Goal: Navigation & Orientation: Understand site structure

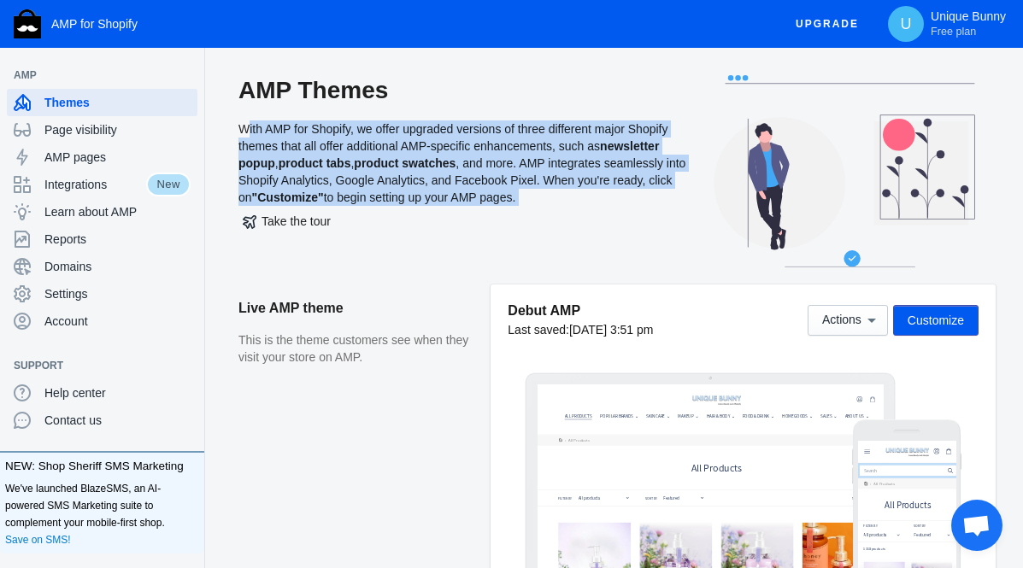
drag, startPoint x: 353, startPoint y: 187, endPoint x: 223, endPoint y: 132, distance: 141.2
click at [271, 144] on div "AMP Themes With AMP for Shopify, we offer upgraded versions of three different …" at bounding box center [465, 179] width 454 height 209
drag, startPoint x: 255, startPoint y: 132, endPoint x: 403, endPoint y: 196, distance: 160.7
click at [403, 196] on div "AMP Themes With AMP for Shopify, we offer upgraded versions of three different …" at bounding box center [465, 179] width 454 height 209
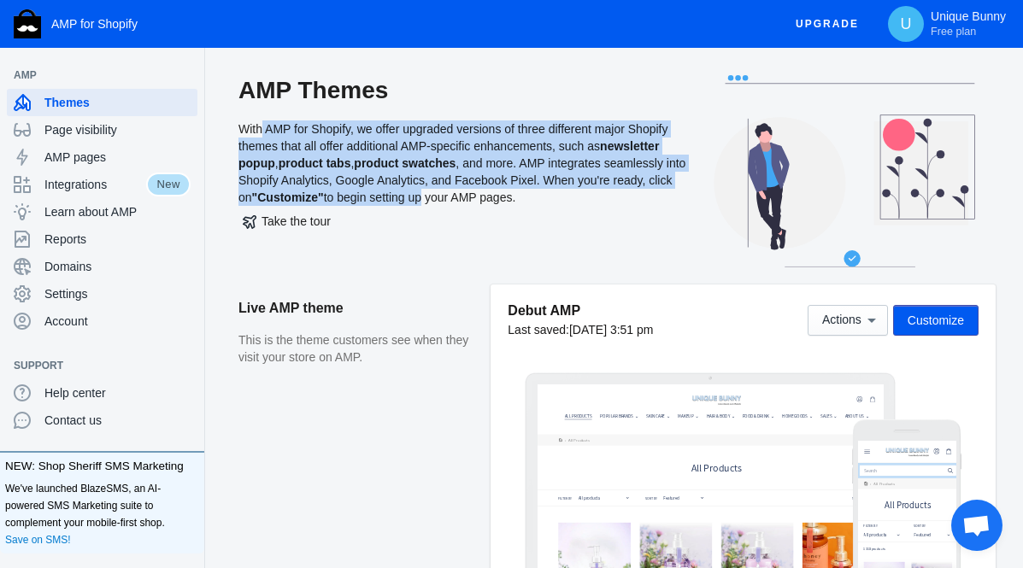
click at [425, 178] on div "AMP Themes With AMP for Shopify, we offer upgraded versions of three different …" at bounding box center [465, 179] width 454 height 209
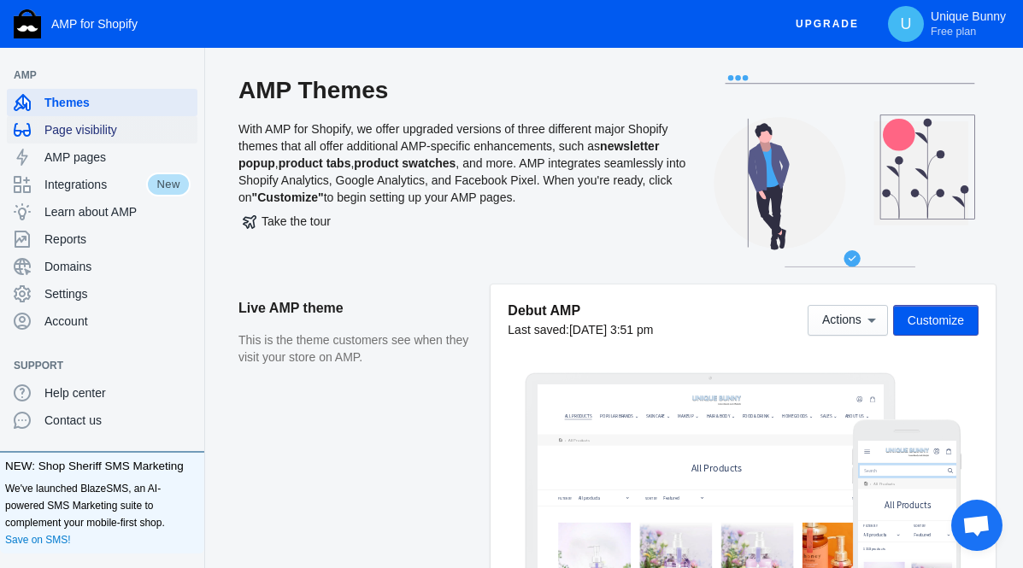
click at [106, 126] on span "Page visibility" at bounding box center [117, 129] width 146 height 17
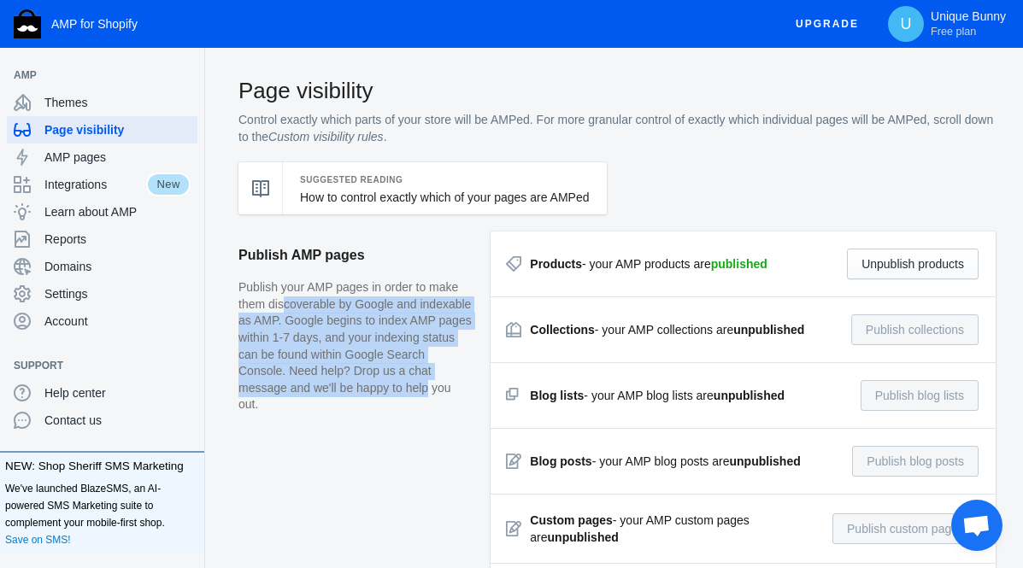
drag, startPoint x: 279, startPoint y: 297, endPoint x: 350, endPoint y: 399, distance: 123.9
click at [349, 401] on aside "Publish AMP pages Publish your AMP pages in order to make them discoverable by …" at bounding box center [364, 462] width 252 height 463
drag, startPoint x: 382, startPoint y: 365, endPoint x: 442, endPoint y: 360, distance: 60.8
click at [383, 364] on p "Publish your AMP pages in order to make them discoverable by Google and indexab…" at bounding box center [355, 346] width 235 height 134
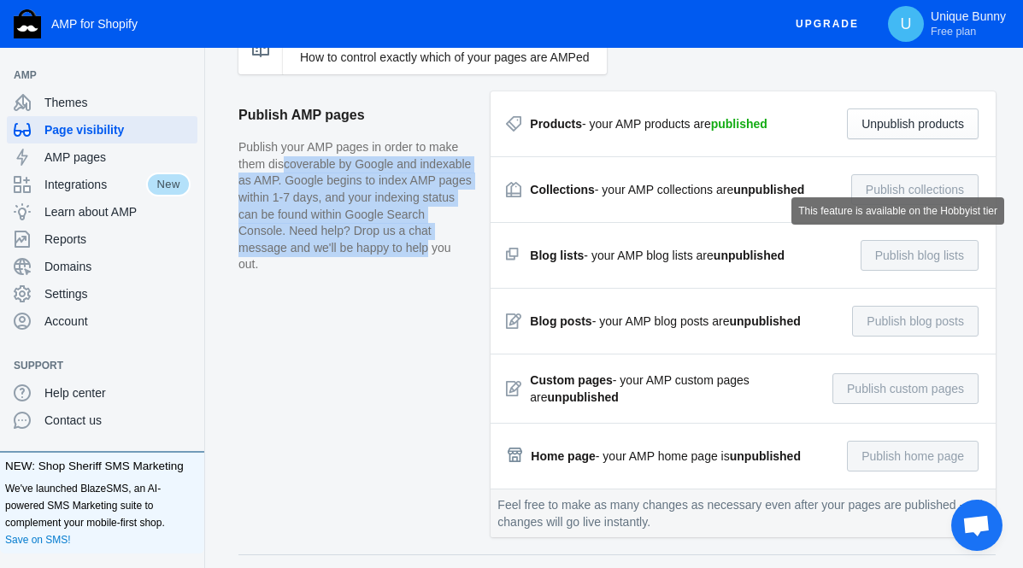
scroll to position [171, 0]
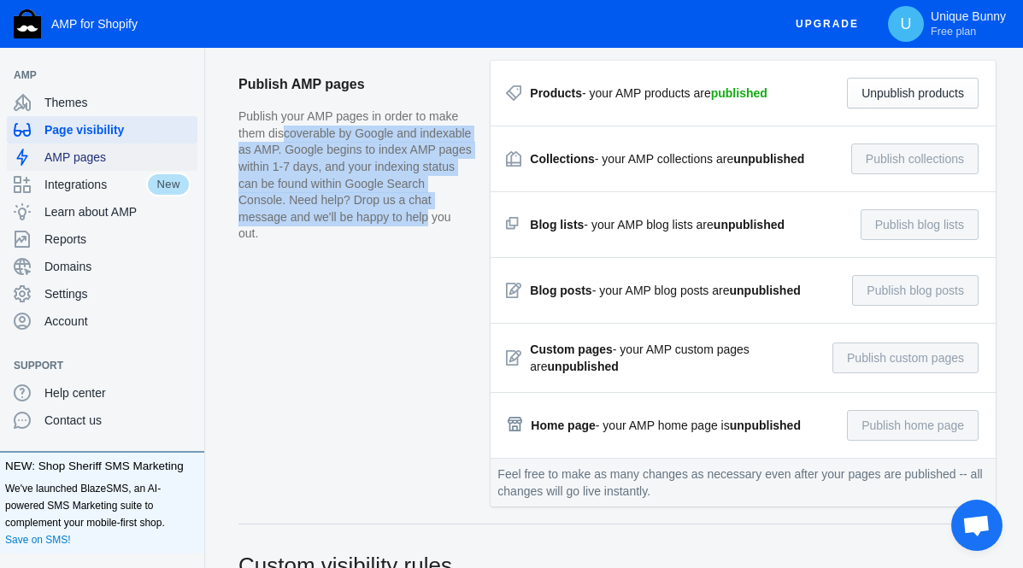
click at [91, 161] on span "AMP pages" at bounding box center [117, 157] width 146 height 17
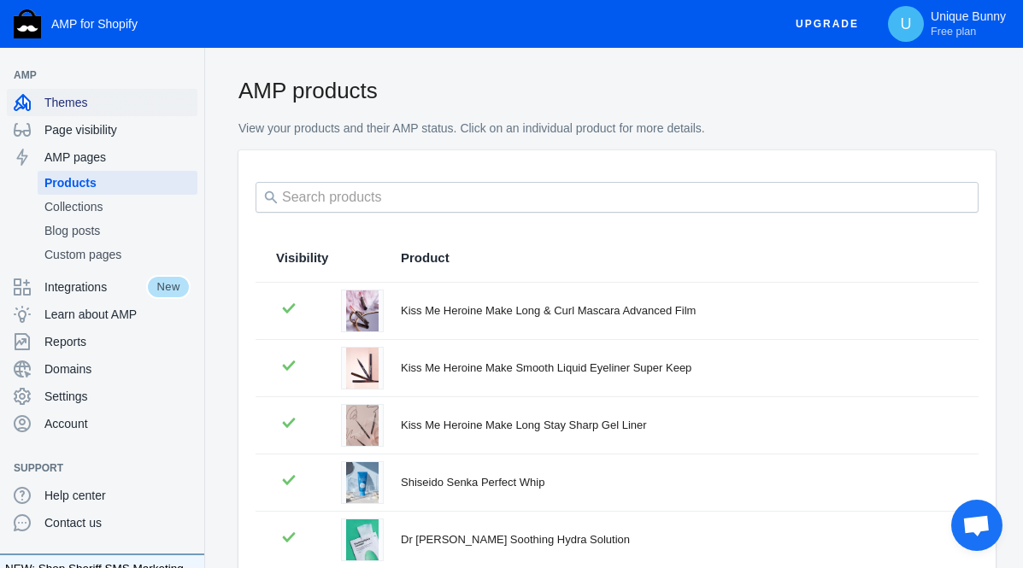
click at [78, 107] on span "Themes" at bounding box center [117, 102] width 146 height 17
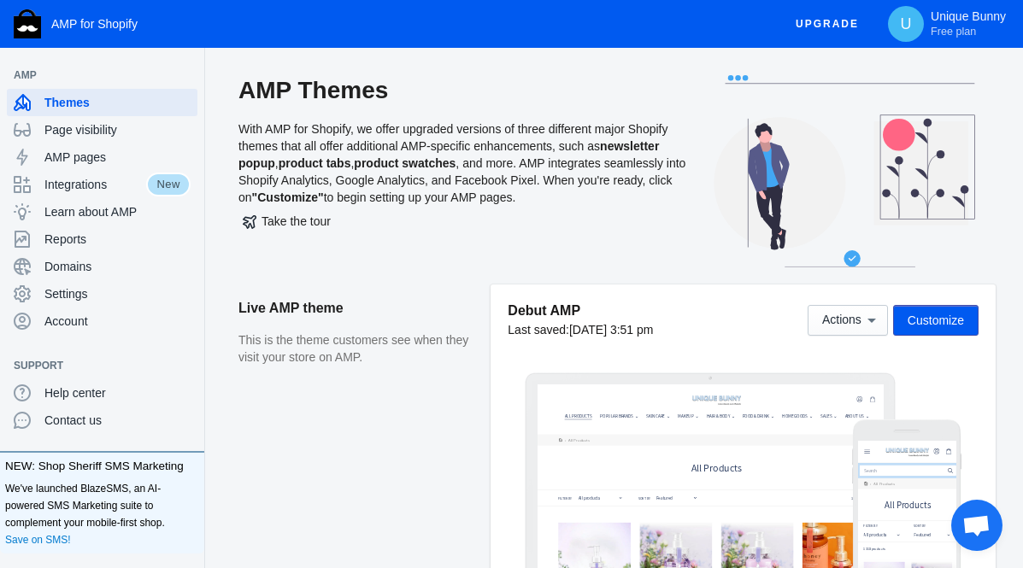
drag, startPoint x: 543, startPoint y: 203, endPoint x: 243, endPoint y: 129, distance: 309.7
drag, startPoint x: 296, startPoint y: 128, endPoint x: 322, endPoint y: 131, distance: 26.6
click at [297, 128] on div "AMP Themes With AMP for Shopify, we offer upgraded versions of three different …" at bounding box center [465, 179] width 454 height 209
click at [411, 161] on b "product swatches" at bounding box center [405, 163] width 102 height 14
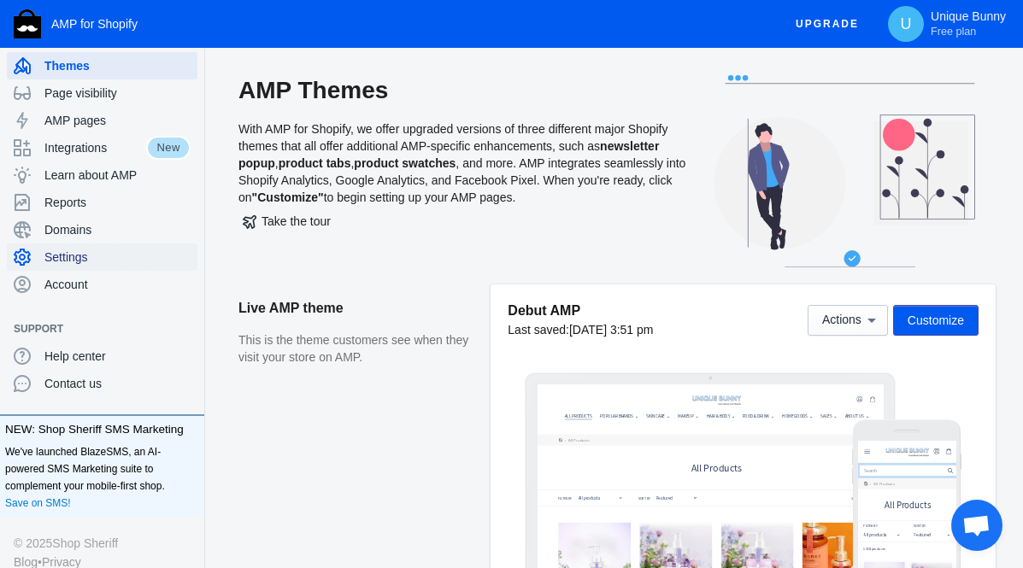
scroll to position [56, 0]
